Goal: Task Accomplishment & Management: Use online tool/utility

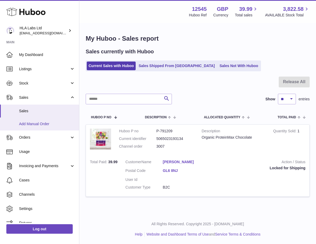
click at [32, 124] on span "Add Manual Order" at bounding box center [47, 124] width 56 height 5
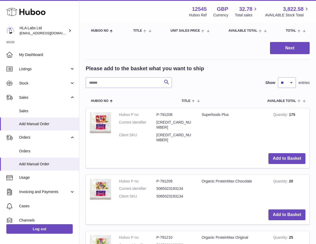
scroll to position [106, 0]
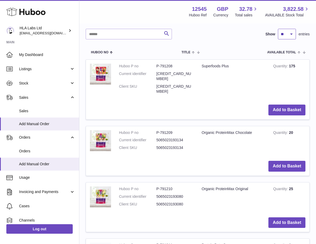
click at [285, 29] on select "** ** ** ***" at bounding box center [287, 34] width 18 height 11
select select "***"
click at [278, 29] on select "** ** ** ***" at bounding box center [287, 34] width 18 height 11
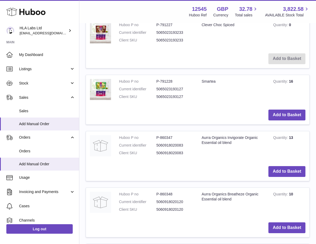
scroll to position [1270, 0]
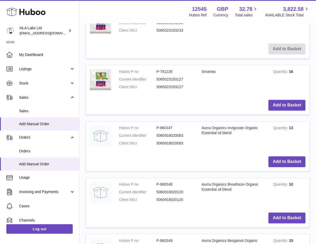
click at [238, 178] on td "Aurra Organics Breatheze Organic Essential oil blend" at bounding box center [233, 193] width 71 height 31
drag, startPoint x: 237, startPoint y: 171, endPoint x: 166, endPoint y: 187, distance: 72.5
click at [166, 187] on tr "Huboo P no P-860348 Current identifier 5060918020120 Client SKU 5060918020120 A…" at bounding box center [198, 203] width 224 height 50
drag, startPoint x: 166, startPoint y: 187, endPoint x: 205, endPoint y: 185, distance: 38.4
click at [190, 209] on td "Add to Basket" at bounding box center [197, 218] width 223 height 19
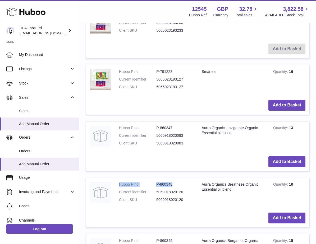
drag, startPoint x: 121, startPoint y: 164, endPoint x: 183, endPoint y: 163, distance: 62.2
click at [183, 182] on dl "Huboo P no P-860348 Current identifier 5060918020120 Client SKU 5060918020120" at bounding box center [156, 193] width 75 height 23
copy dl "Huboo P no P-860348"
drag, startPoint x: 236, startPoint y: 184, endPoint x: 236, endPoint y: 173, distance: 11.1
click at [236, 183] on td "Aurra Organics Breatheze Organic Essential oil blend" at bounding box center [233, 193] width 71 height 31
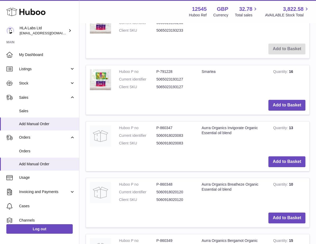
drag, startPoint x: 221, startPoint y: 169, endPoint x: 202, endPoint y: 163, distance: 20.3
click at [202, 178] on td "Aurra Organics Breatheze Organic Essential oil blend" at bounding box center [233, 193] width 71 height 31
copy td "Aurra Organics Breatheze Organic Essential oil blend"
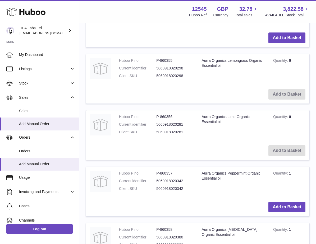
scroll to position [1799, 0]
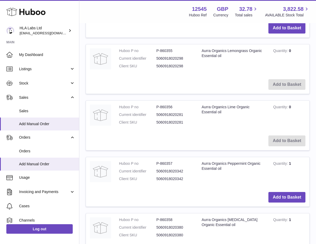
click at [222, 164] on td "Aurra Organics Peppermint Organic Essential oil" at bounding box center [233, 172] width 71 height 31
drag, startPoint x: 224, startPoint y: 149, endPoint x: 202, endPoint y: 142, distance: 22.8
click at [202, 157] on td "Aurra Organics Peppermint Organic Essential oil" at bounding box center [233, 172] width 71 height 31
copy td "Aurra Organics Peppermint Organic Essential oil"
click at [175, 161] on dd "P-860357" at bounding box center [174, 163] width 37 height 5
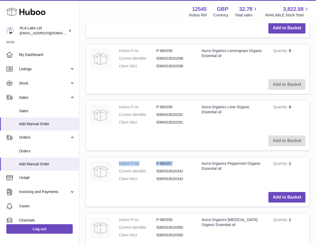
drag, startPoint x: 169, startPoint y: 141, endPoint x: 122, endPoint y: 142, distance: 46.8
click at [122, 157] on td "Huboo P no P-860357 Current identifier 5060918020342 Client SKU 5060918020342" at bounding box center [156, 172] width 83 height 31
copy dl "Huboo P no P-860357"
click at [233, 101] on td "Aurra Organics Lime Organic Essential oil" at bounding box center [233, 116] width 71 height 31
